Goal: Find specific page/section: Find specific page/section

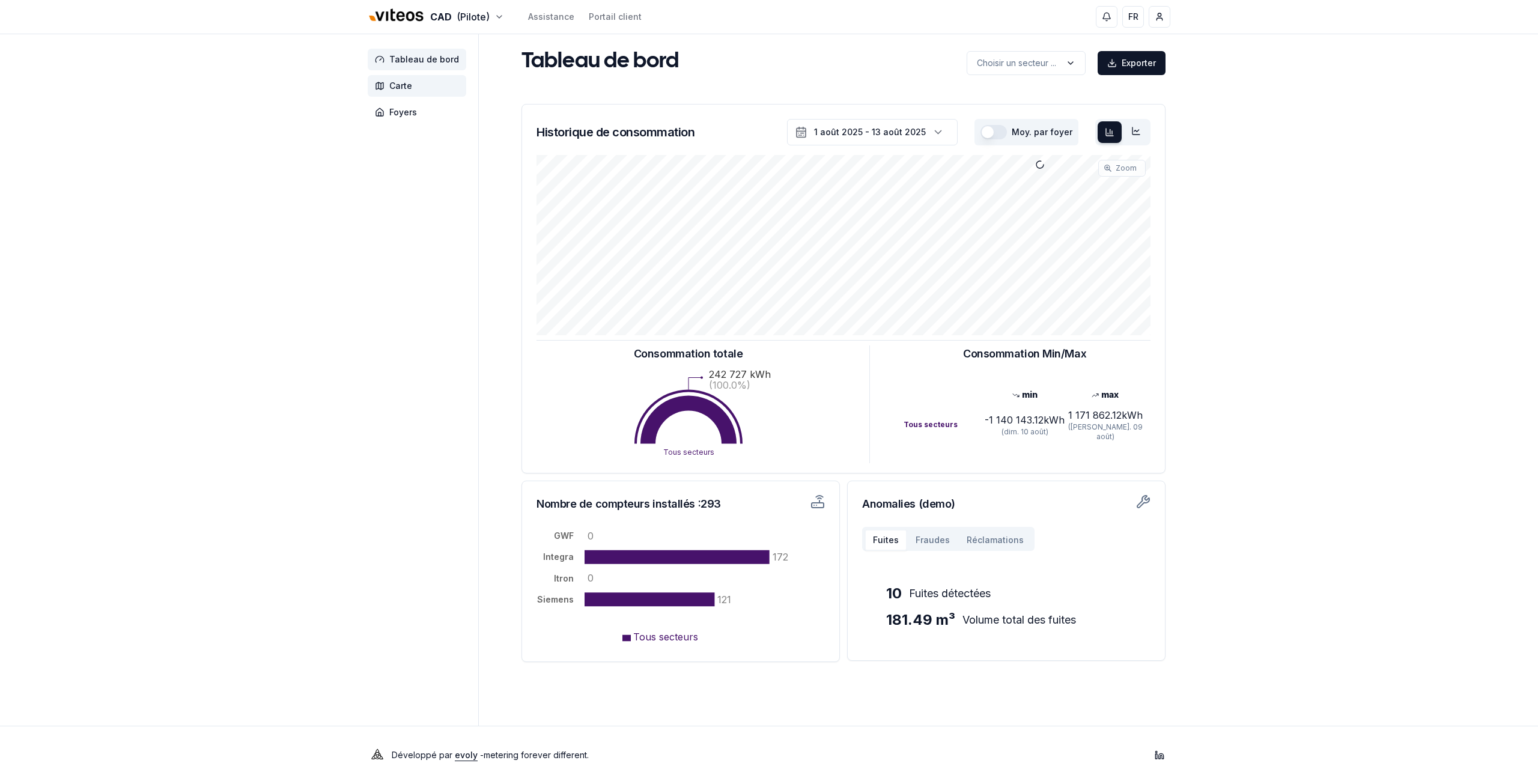
click at [414, 89] on span "Carte" at bounding box center [417, 86] width 98 height 22
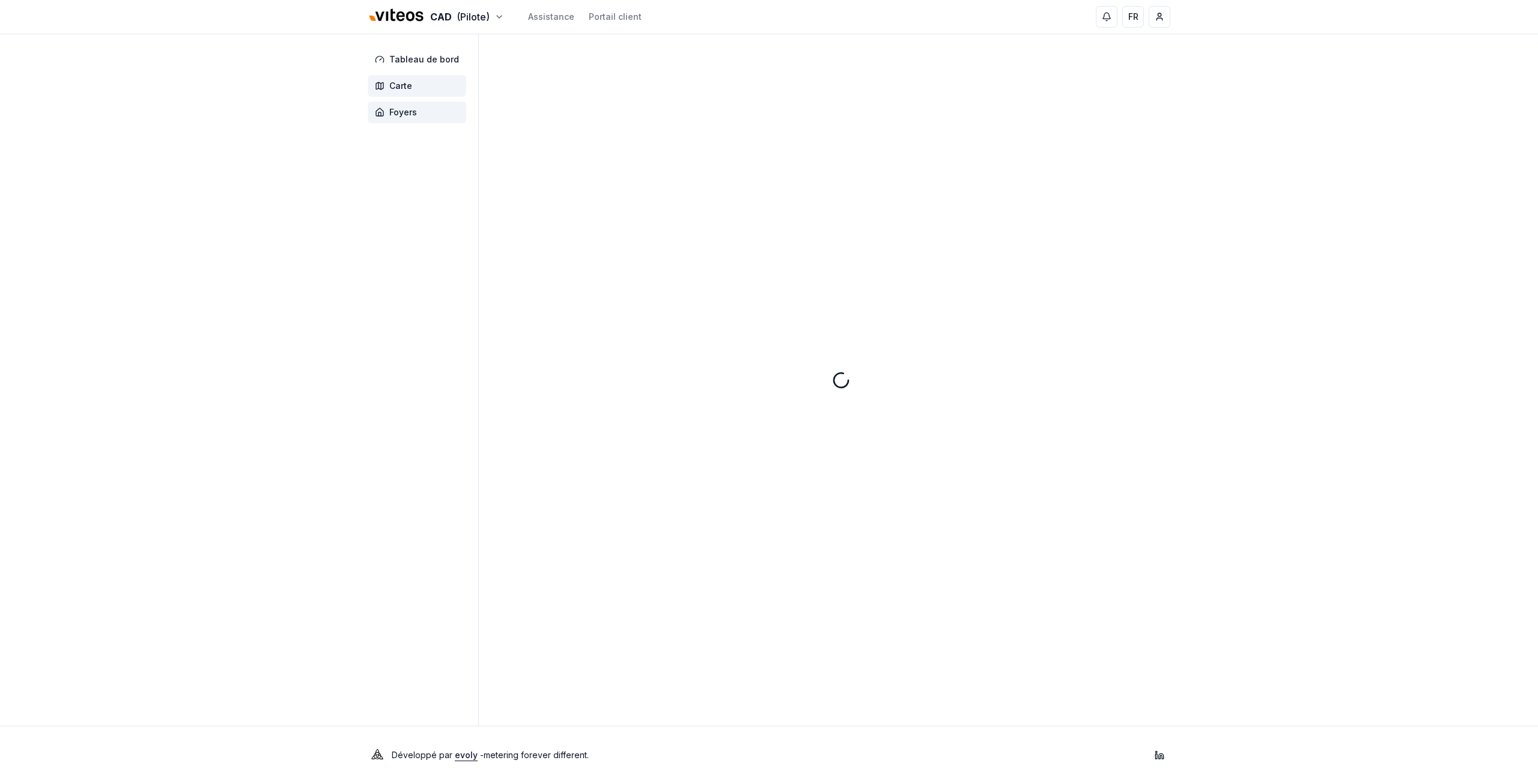
click at [418, 111] on span "Foyers" at bounding box center [417, 112] width 98 height 22
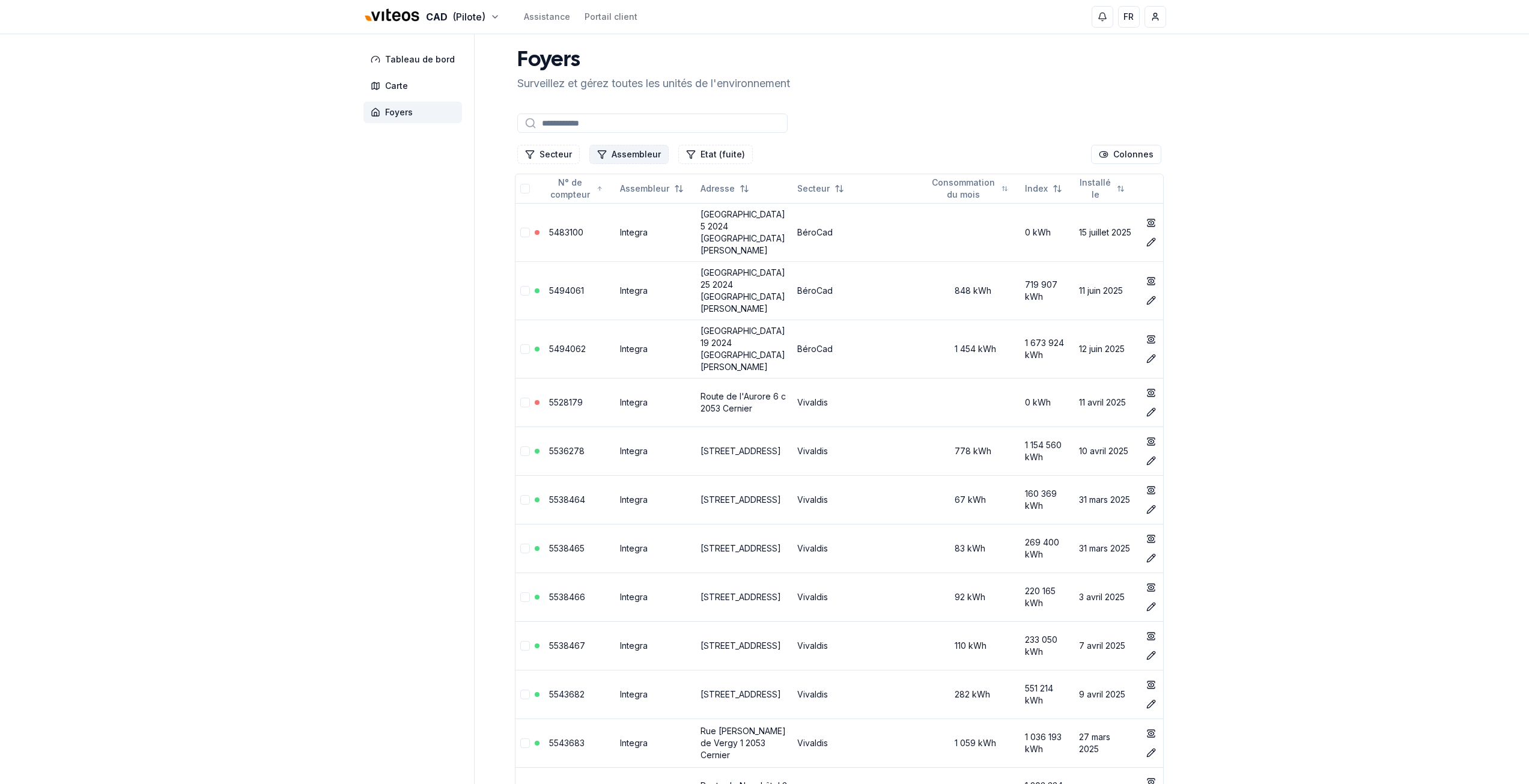
click at [621, 151] on button "Assembleur" at bounding box center [629, 154] width 79 height 19
click at [544, 154] on button "Secteur" at bounding box center [548, 154] width 62 height 19
click at [545, 218] on div "Cadbar" at bounding box center [594, 225] width 147 height 19
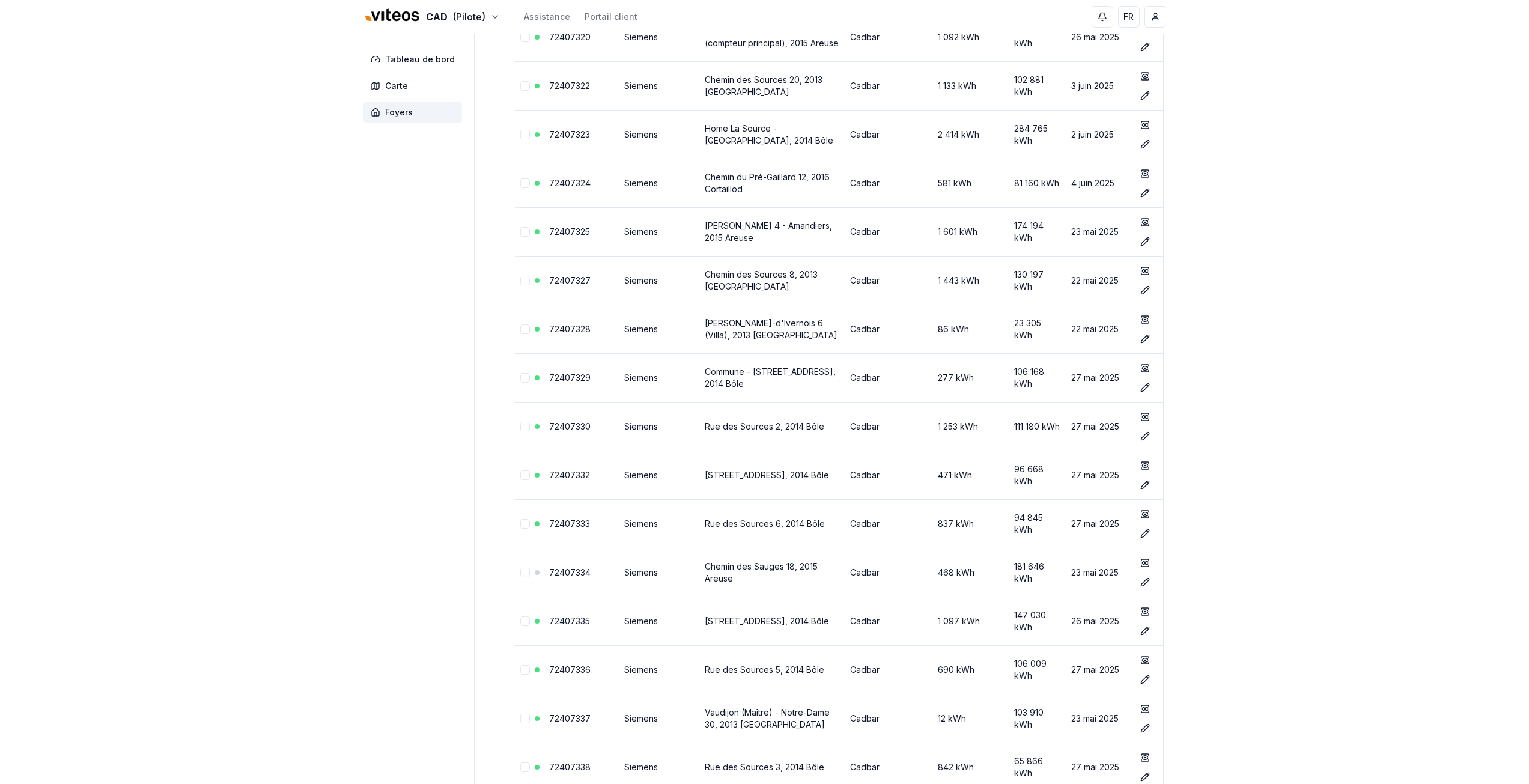
scroll to position [5118, 0]
